Goal: Find contact information: Find contact information

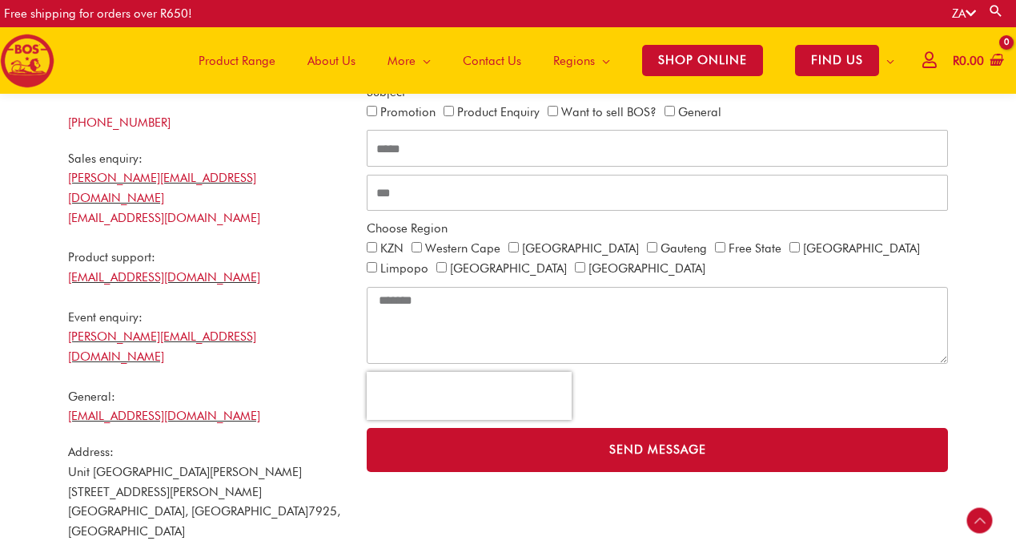
scroll to position [520, 0]
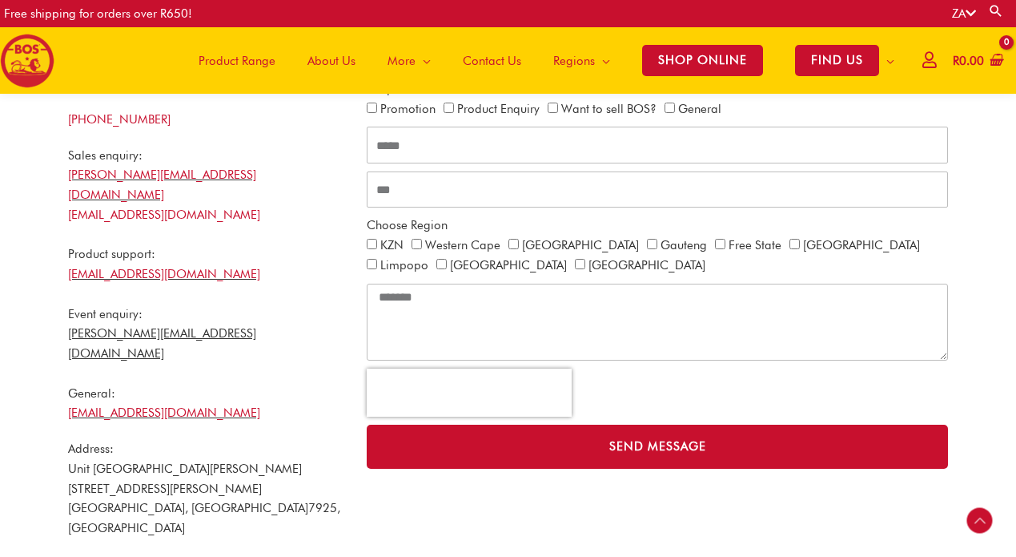
click at [190, 326] on link "[PERSON_NAME][EMAIL_ADDRESS][DOMAIN_NAME]" at bounding box center [162, 343] width 188 height 34
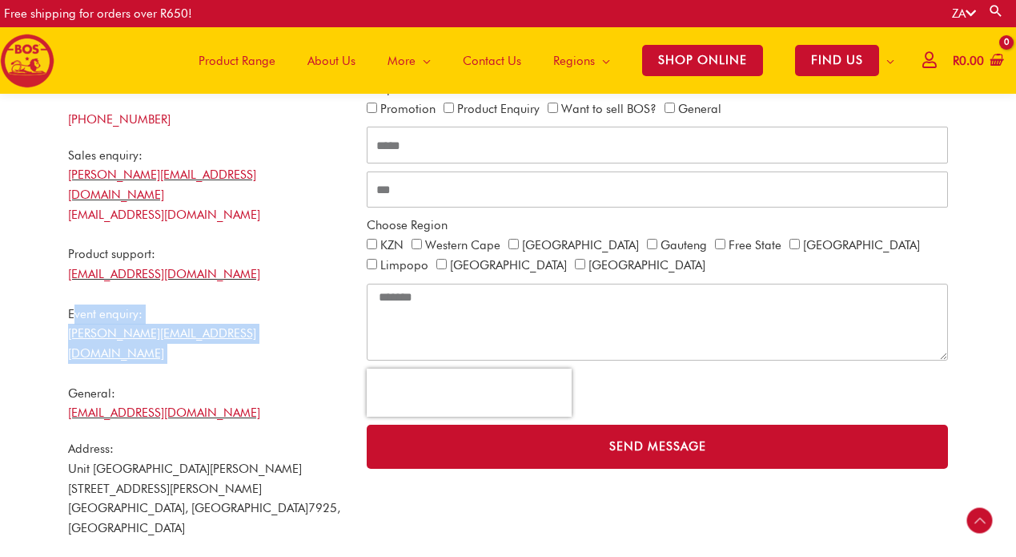
drag, startPoint x: 66, startPoint y: 289, endPoint x: 218, endPoint y: 328, distance: 156.9
click at [218, 328] on div "BOS Details [DATE] – [DATE] 8am – 5pm [PHONE_NUMBER] Sales enquiry: [PERSON_NAM…" at bounding box center [209, 280] width 299 height 572
copy div "Event enquiry: [PERSON_NAME][EMAIL_ADDRESS][DOMAIN_NAME]"
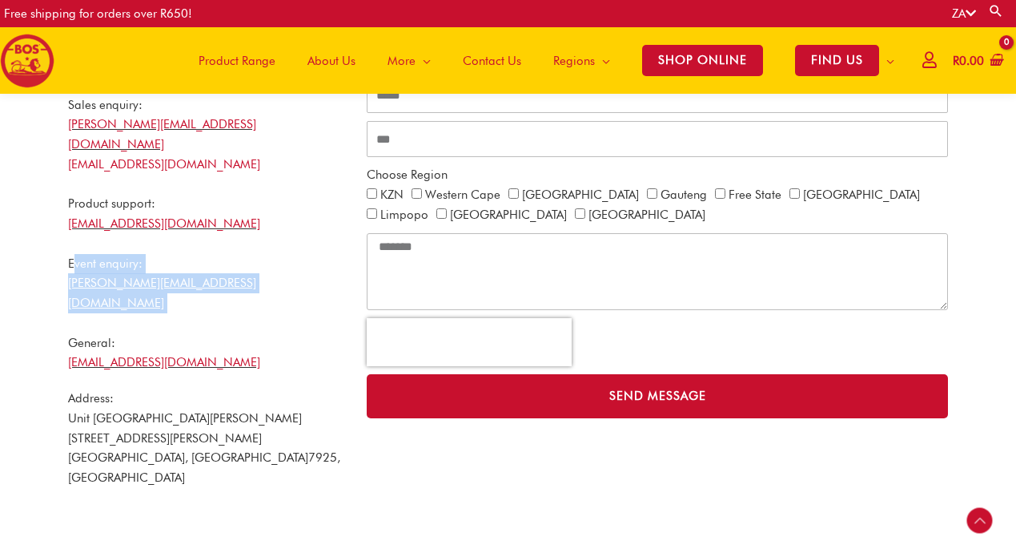
scroll to position [574, 0]
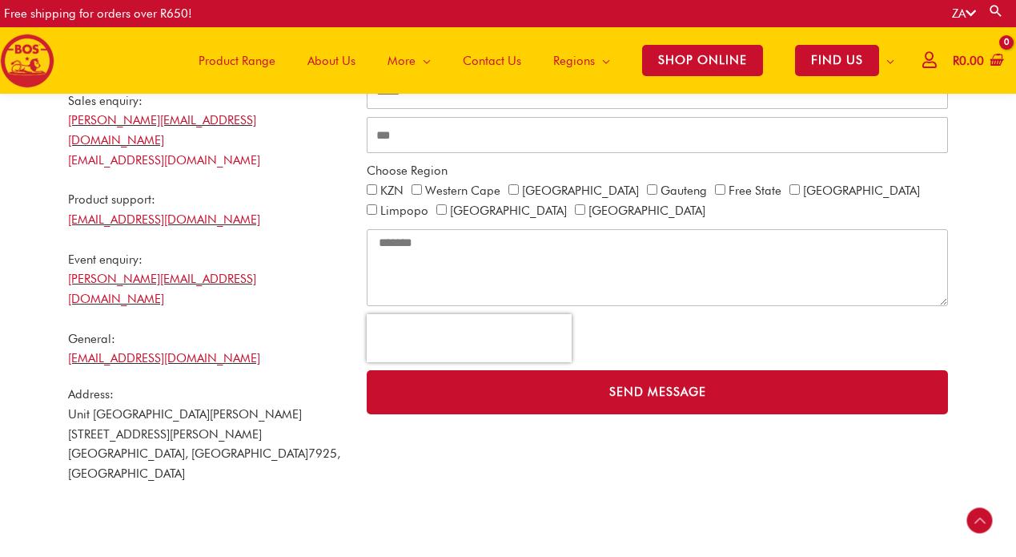
click at [423, 500] on section "BOS Details [DATE] – [DATE] 8am – 5pm [PHONE_NUMBER] Sales enquiry: [PERSON_NAM…" at bounding box center [508, 264] width 1016 height 686
